Goal: Navigation & Orientation: Find specific page/section

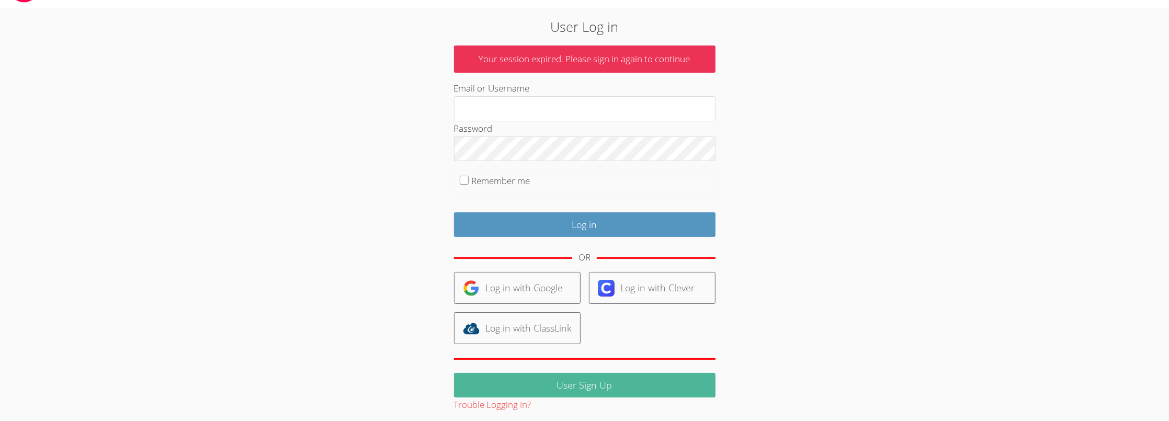
scroll to position [33, 0]
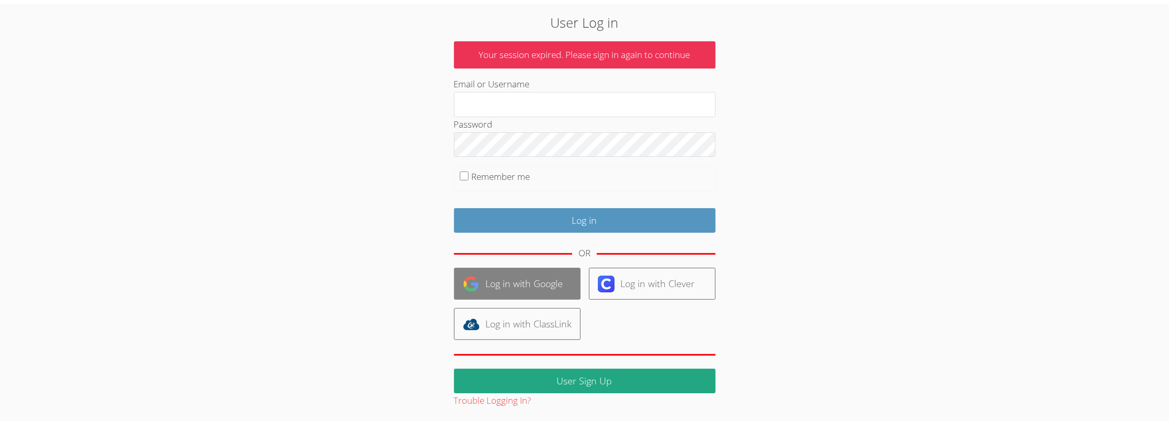
click at [526, 292] on link "Log in with Google" at bounding box center [517, 284] width 127 height 32
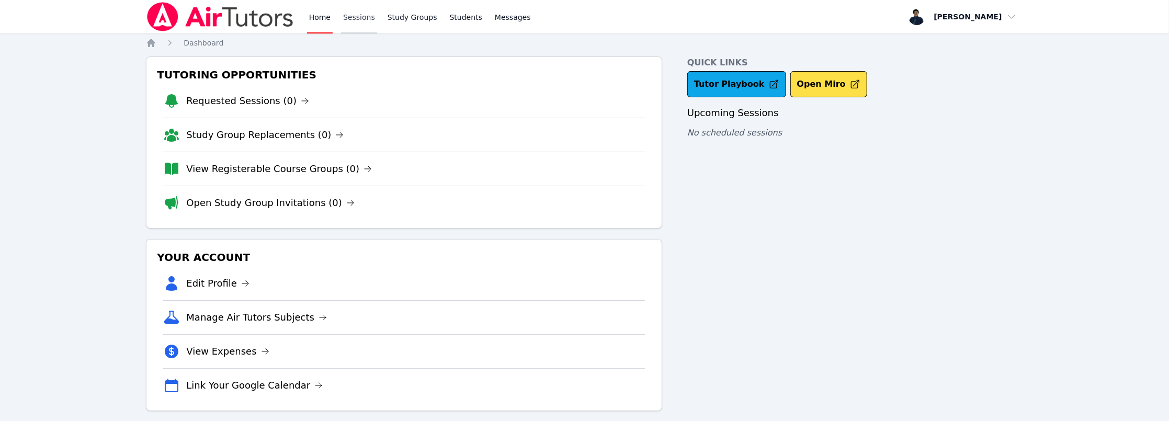
click at [357, 21] on link "Sessions" at bounding box center [359, 16] width 36 height 33
